Goal: Task Accomplishment & Management: Use online tool/utility

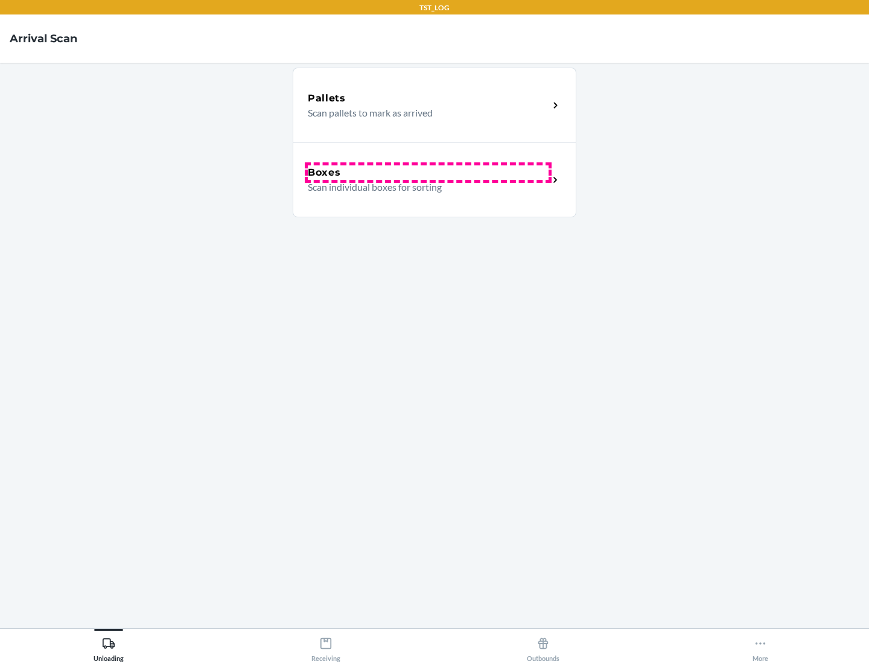
click at [428, 173] on div "Boxes" at bounding box center [428, 172] width 241 height 14
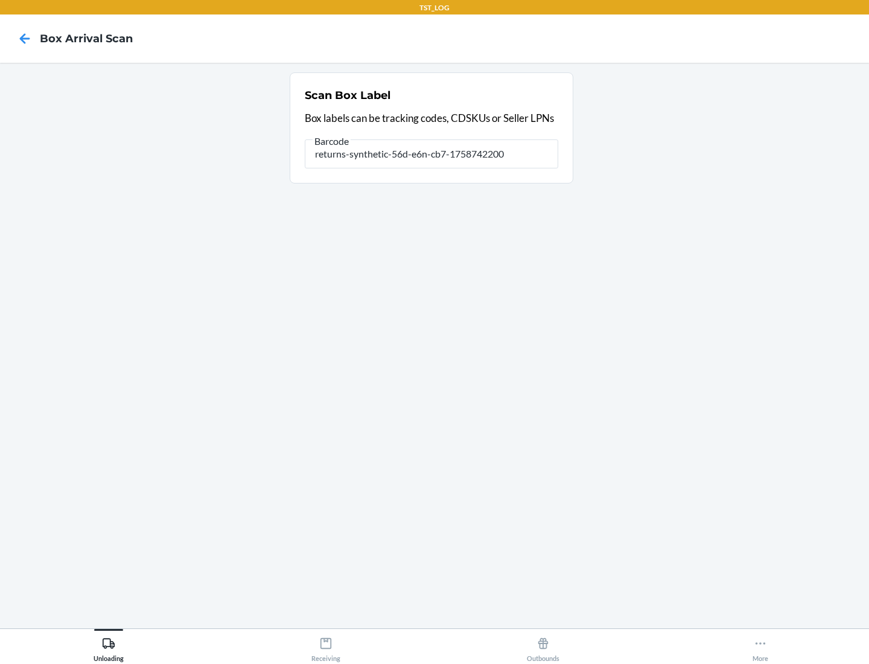
type input "returns-synthetic-56d-e6n-cb7-1758742200"
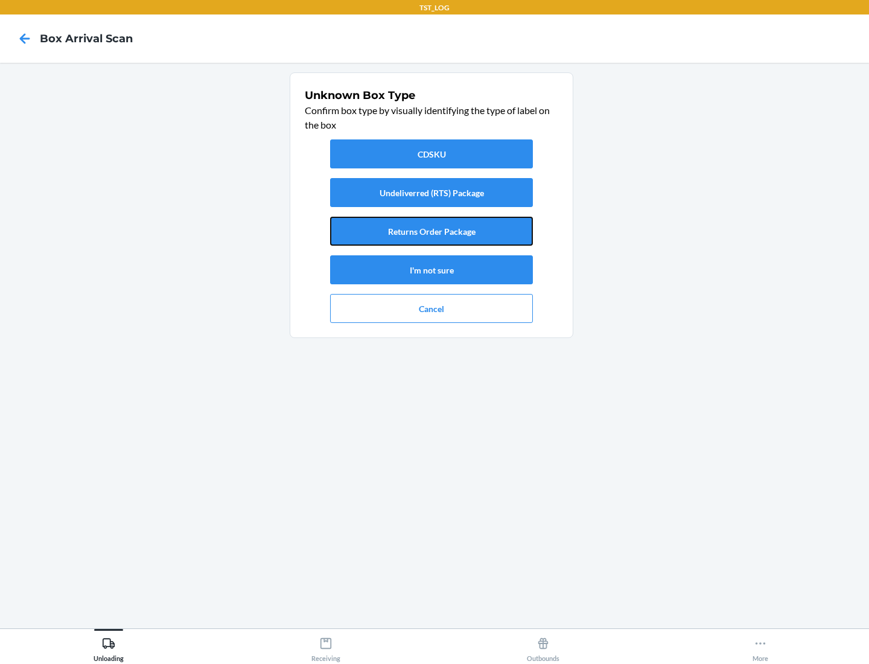
click at [431, 231] on button "Returns Order Package" at bounding box center [431, 231] width 203 height 29
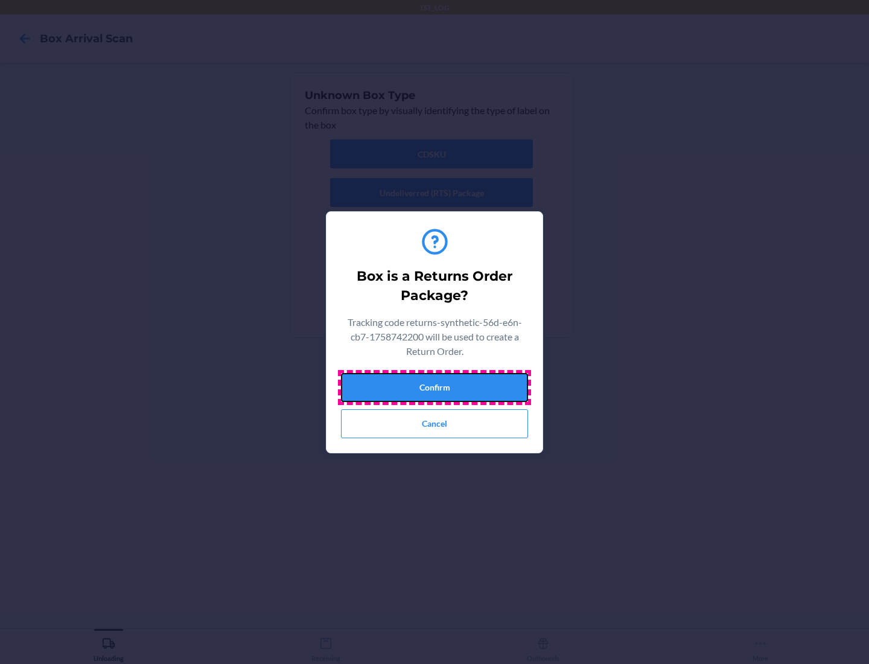
click at [434, 387] on button "Confirm" at bounding box center [434, 387] width 187 height 29
